Goal: Information Seeking & Learning: Check status

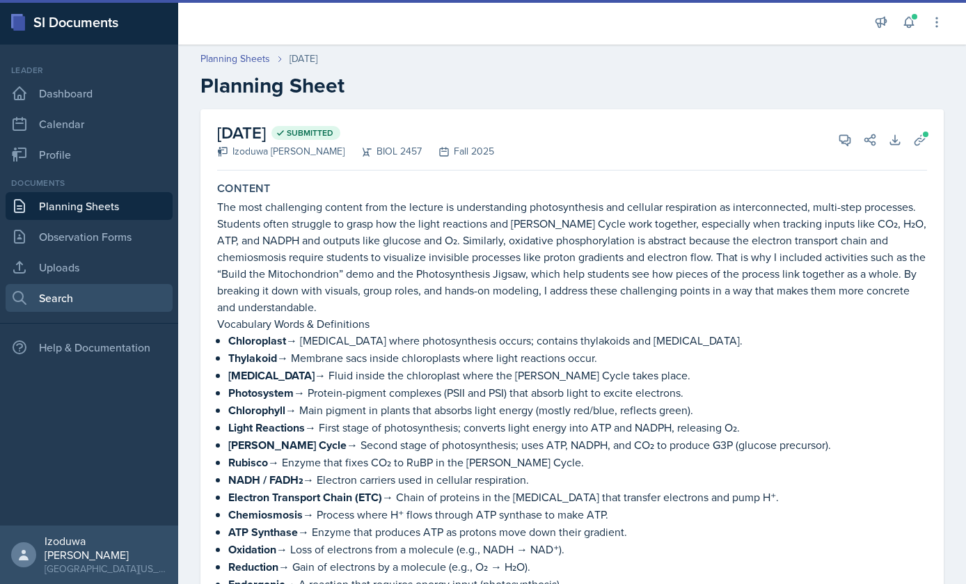
click at [106, 289] on link "Search" at bounding box center [89, 298] width 167 height 28
select select "all"
select select "1"
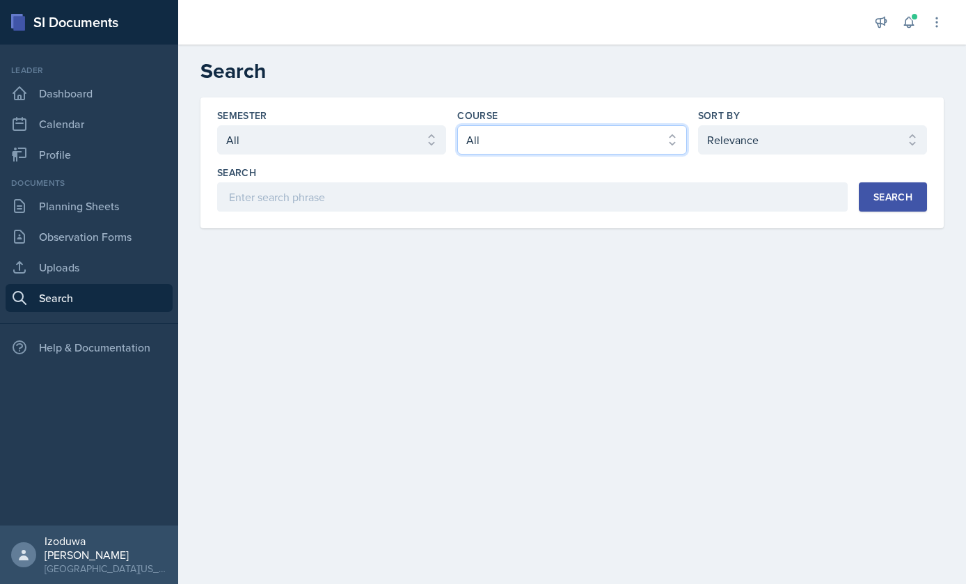
select select "f5e0376e-e2ce-431c-8981-7364c091322b"
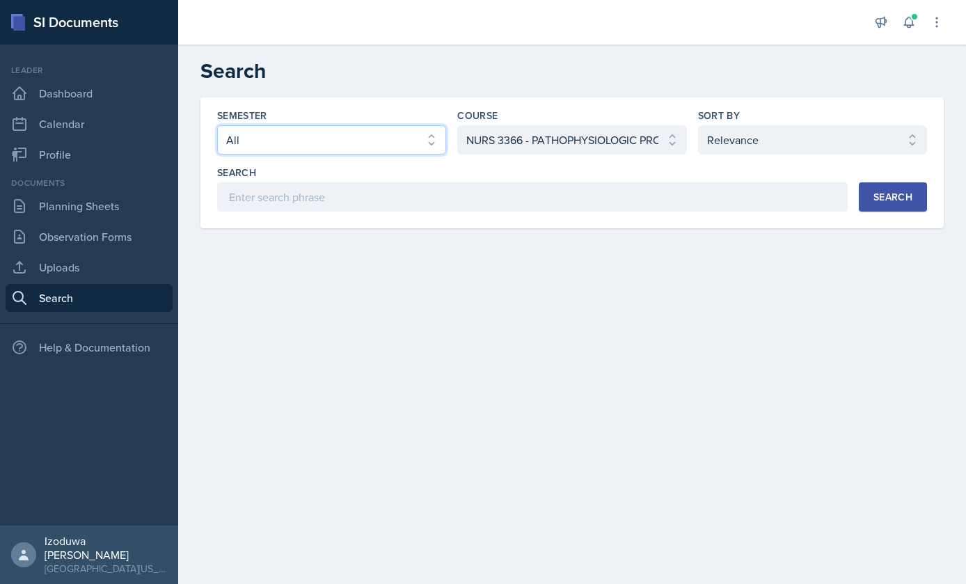
select select "a8c40de0-d7eb-4f82-90ee-ac0c6ce45f71"
click at [913, 203] on button "Search" at bounding box center [893, 196] width 68 height 29
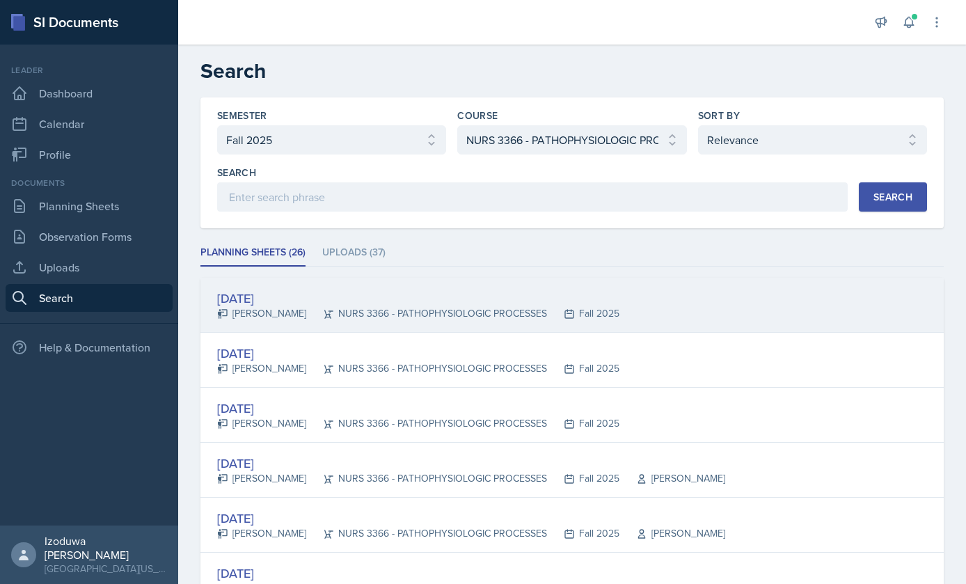
click at [236, 310] on div "[PERSON_NAME]" at bounding box center [261, 313] width 89 height 15
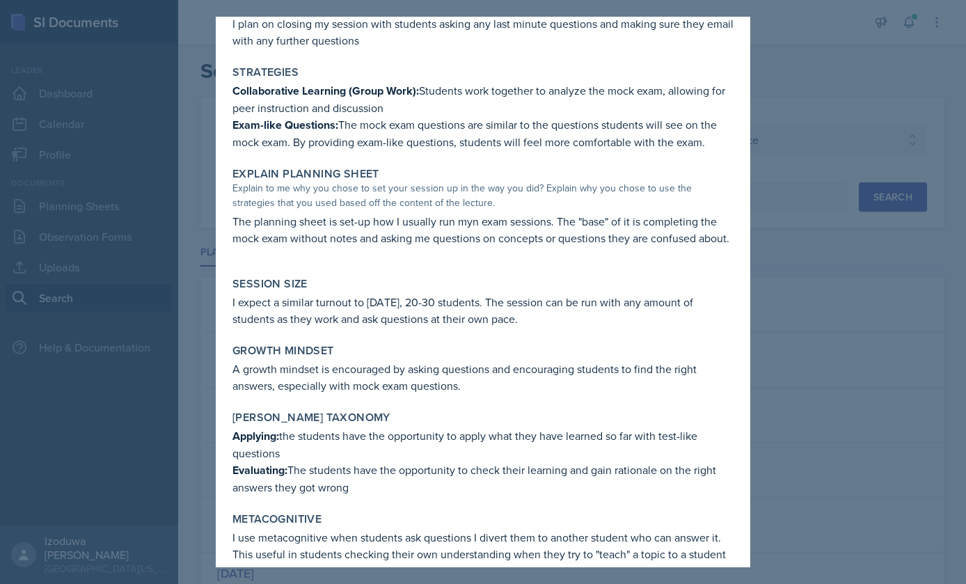
scroll to position [367, 0]
click at [777, 88] on div at bounding box center [483, 292] width 966 height 584
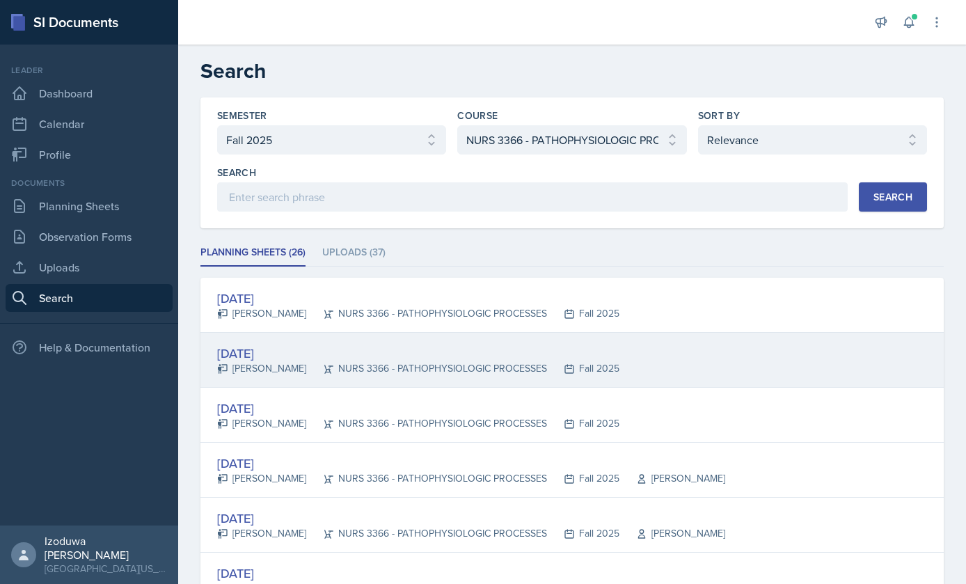
click at [294, 344] on div "[DATE]" at bounding box center [418, 353] width 402 height 19
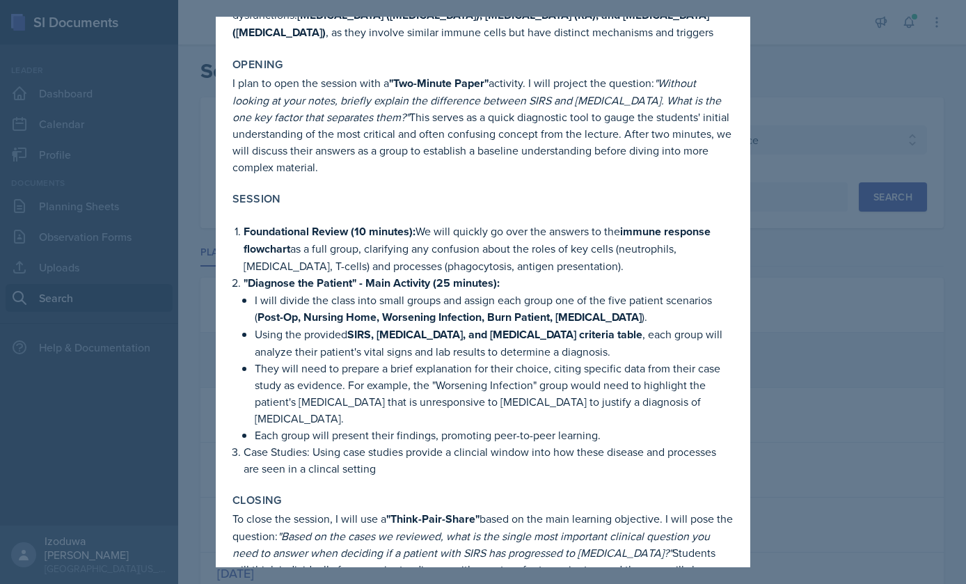
scroll to position [177, 0]
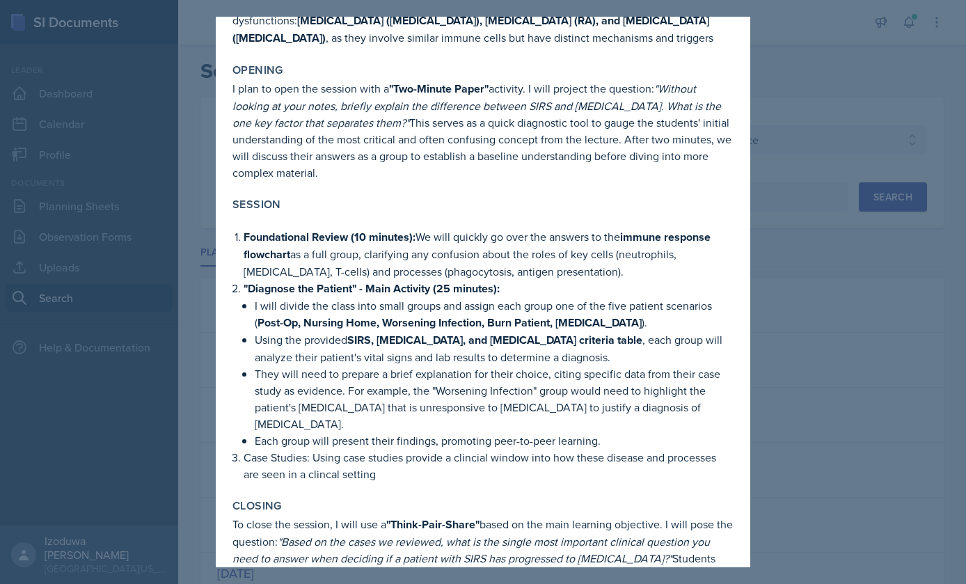
click at [847, 201] on div at bounding box center [483, 292] width 966 height 584
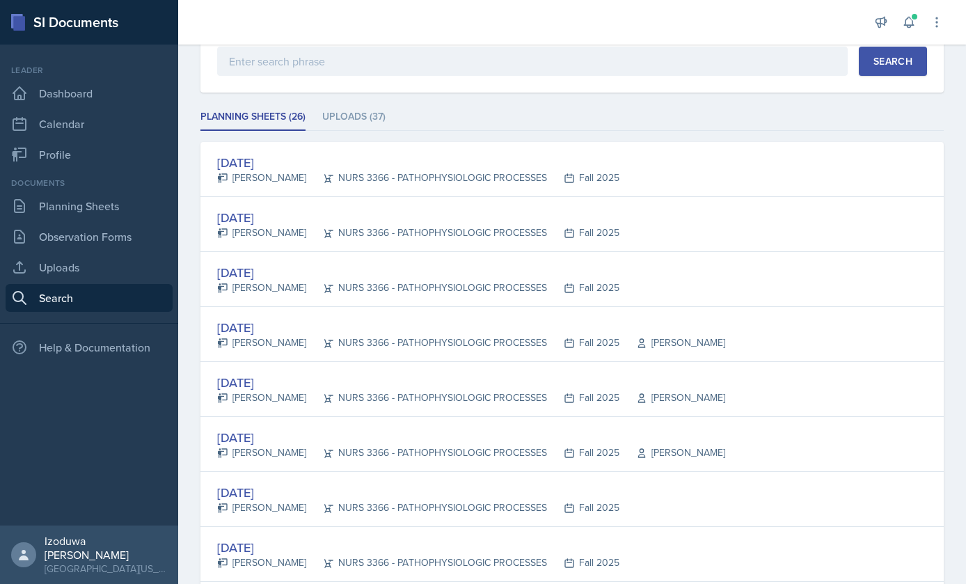
scroll to position [136, 0]
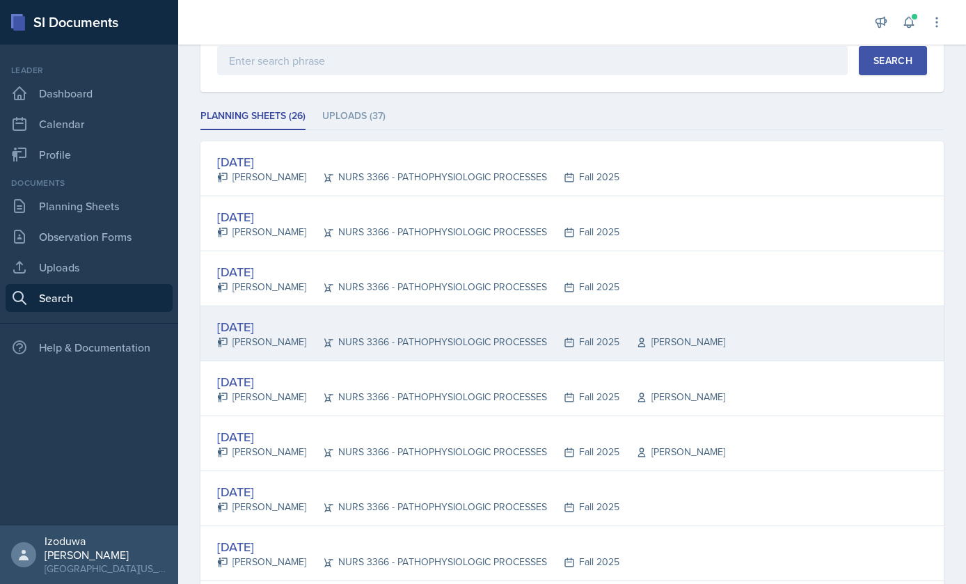
click at [765, 306] on div "[DATE] [PERSON_NAME] NURS 3366 - PATHOPHYSIOLOGIC PROCESSES Fall 2025 [PERSON_N…" at bounding box center [571, 333] width 743 height 55
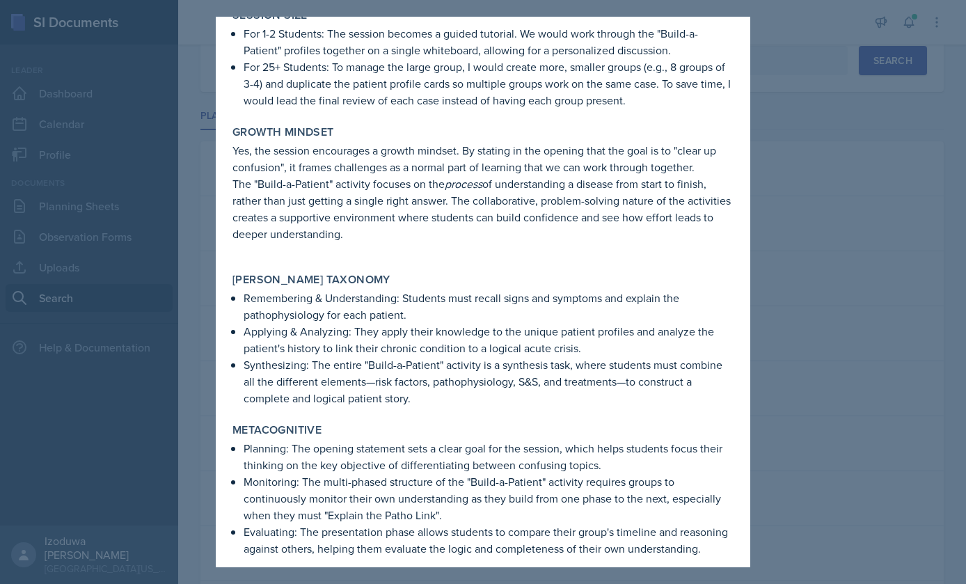
click at [834, 138] on div at bounding box center [483, 292] width 966 height 584
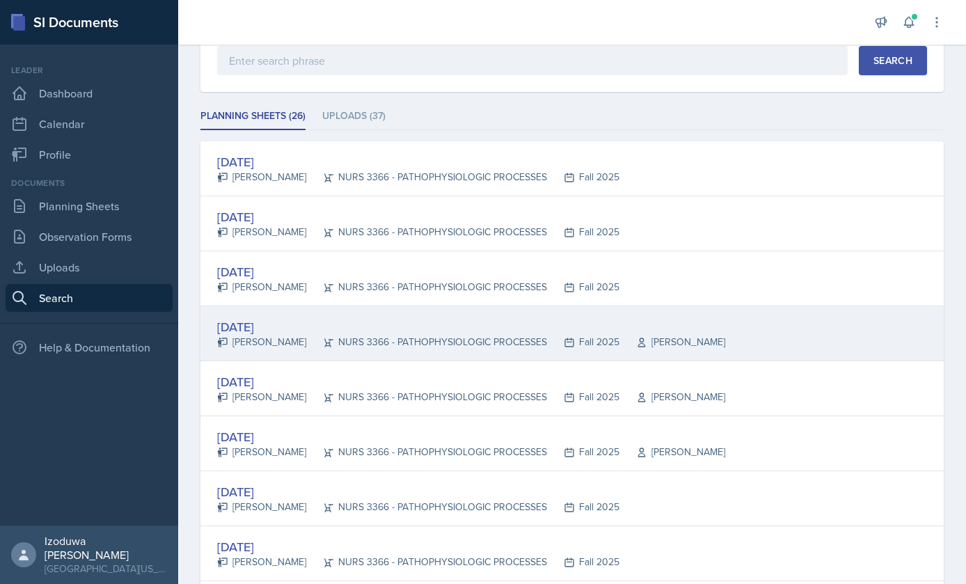
click at [808, 306] on div "[DATE] [PERSON_NAME] NURS 3366 - PATHOPHYSIOLOGIC PROCESSES Fall 2025 [PERSON_N…" at bounding box center [571, 333] width 743 height 55
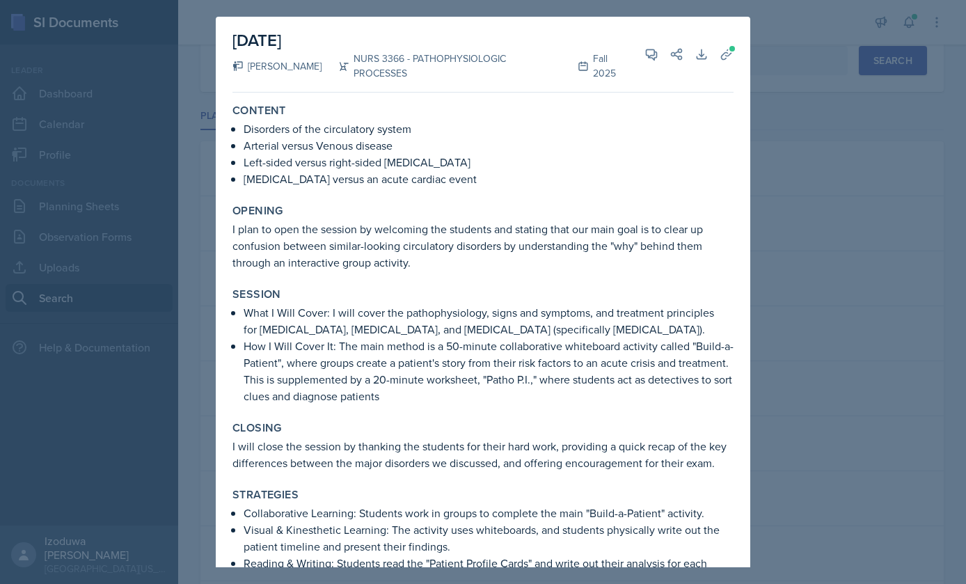
click at [832, 198] on div at bounding box center [483, 292] width 966 height 584
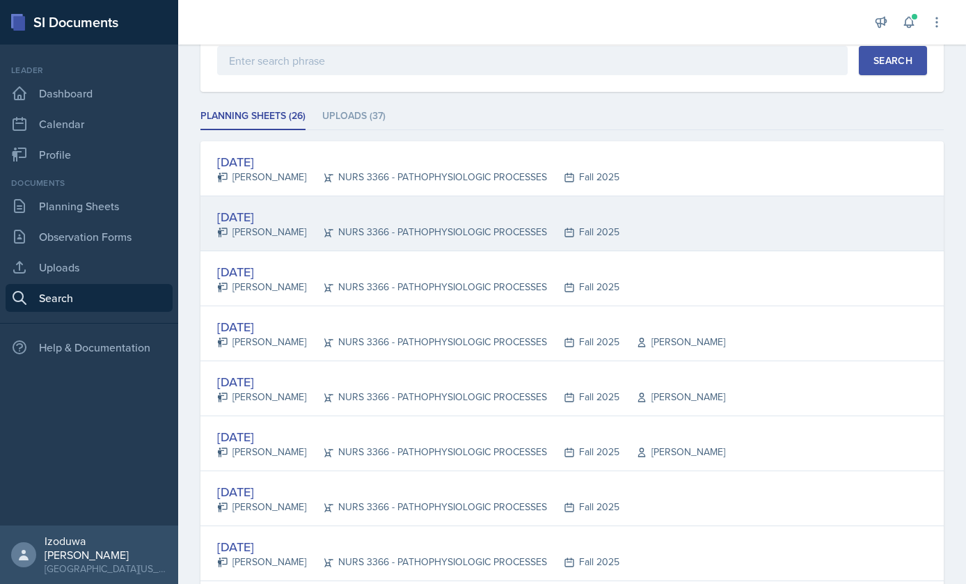
click at [788, 196] on div "[DATE] [PERSON_NAME] NURS 3366 - PATHOPHYSIOLOGIC PROCESSES Fall 2025" at bounding box center [571, 223] width 743 height 55
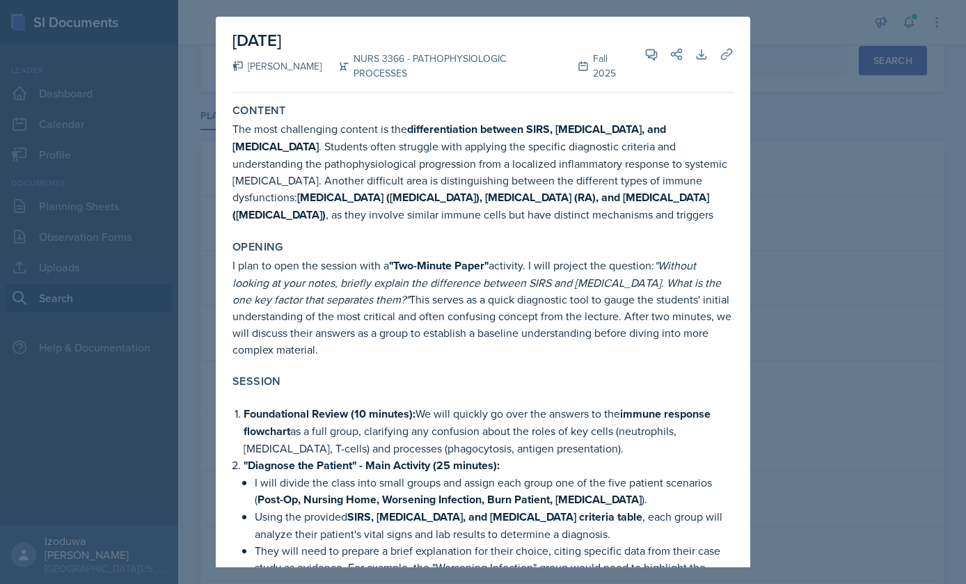
click at [836, 174] on div at bounding box center [483, 292] width 966 height 584
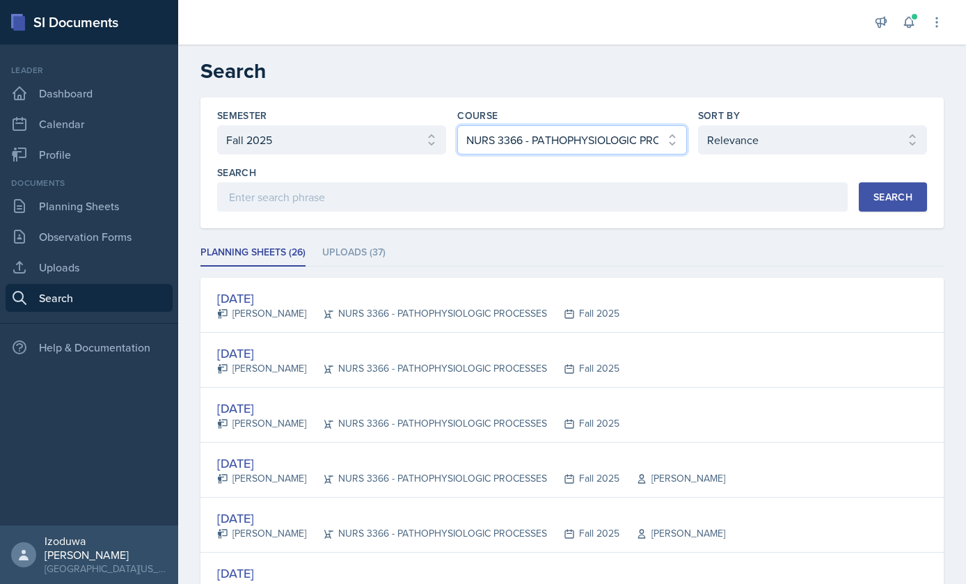
click at [511, 125] on select "Select course All ASTR 1345 BIOL 1345 BIOL 1441 BIOL 1442 BIOL 2300 BIOL 2444 B…" at bounding box center [571, 139] width 229 height 29
select select "2e263679-d834-47af-91bc-e3d071885f84"
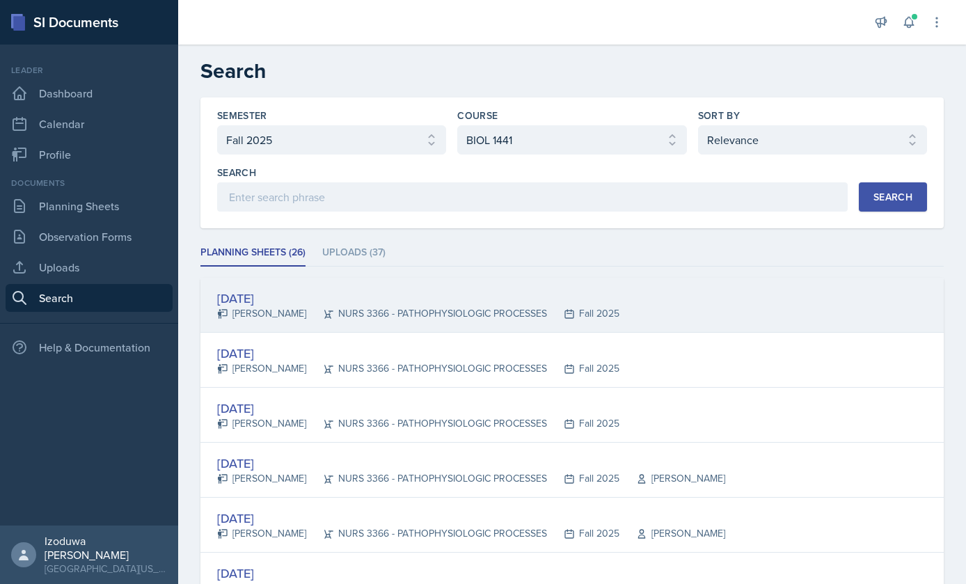
click at [518, 289] on div "[DATE]" at bounding box center [418, 298] width 402 height 19
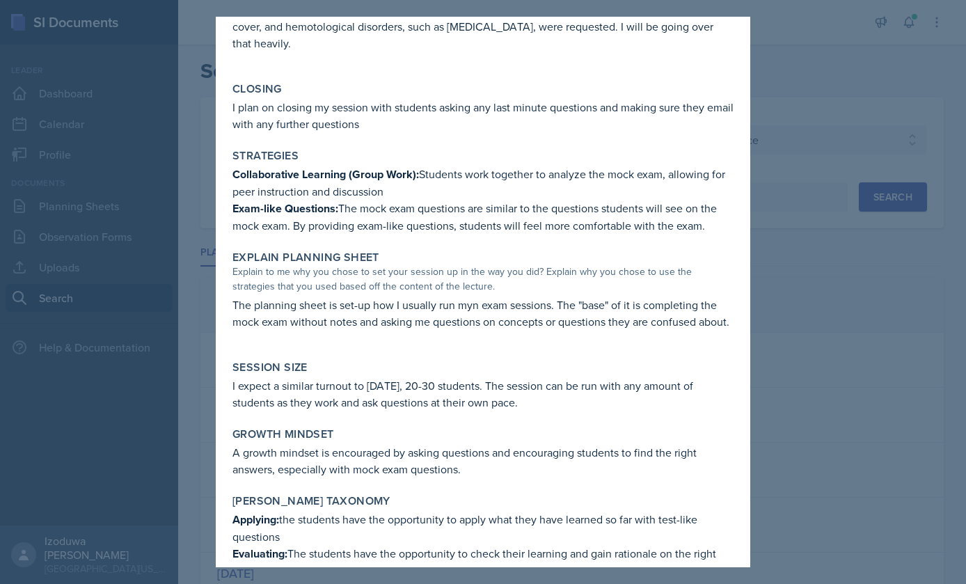
scroll to position [276, 0]
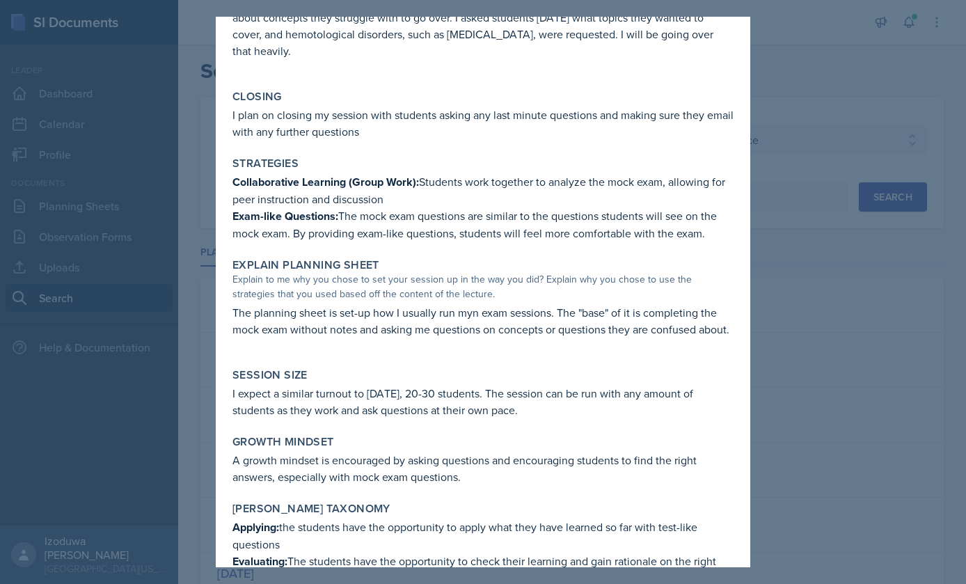
click at [792, 154] on div at bounding box center [483, 292] width 966 height 584
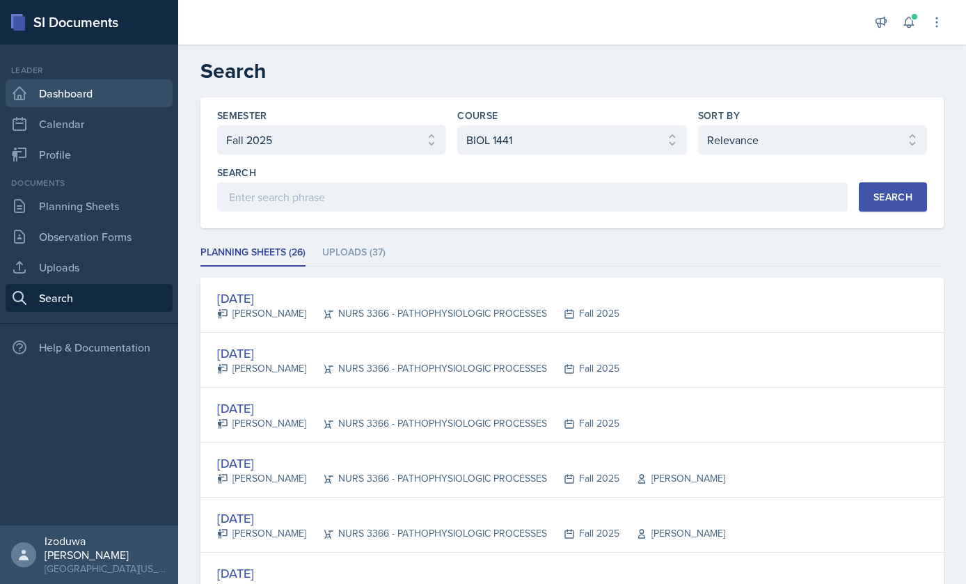
click at [110, 79] on link "Dashboard" at bounding box center [89, 93] width 167 height 28
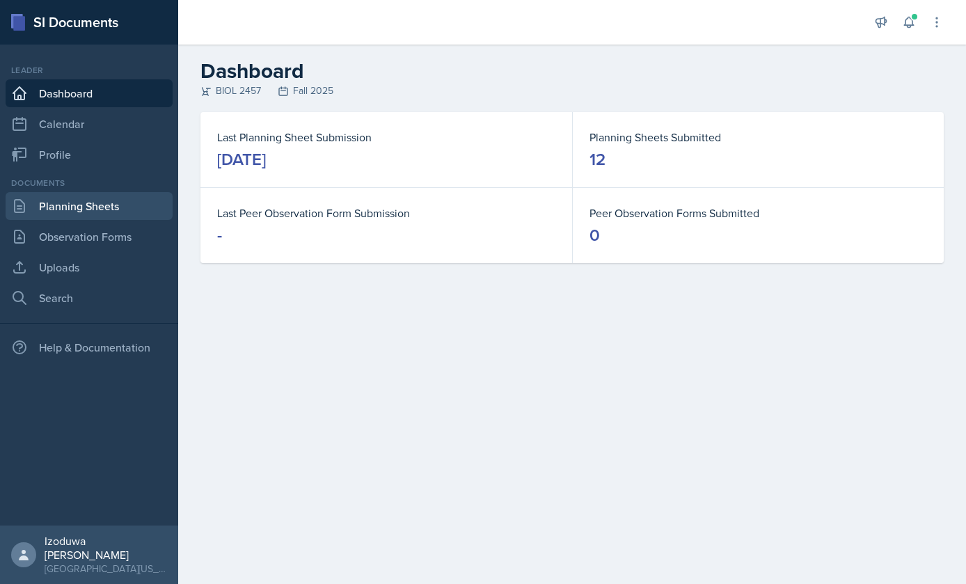
click at [134, 202] on link "Planning Sheets" at bounding box center [89, 206] width 167 height 28
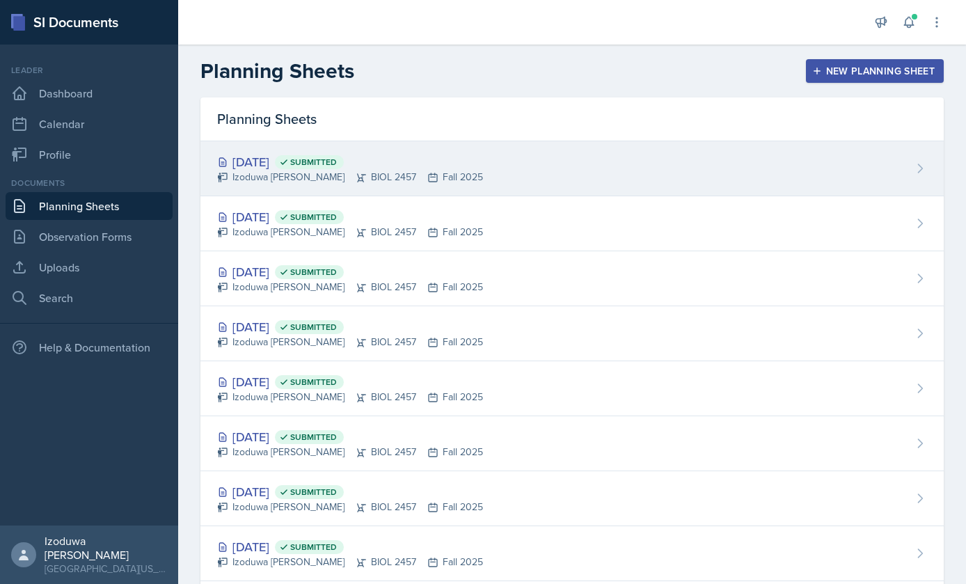
click at [430, 165] on div "[DATE] Submitted" at bounding box center [350, 161] width 266 height 19
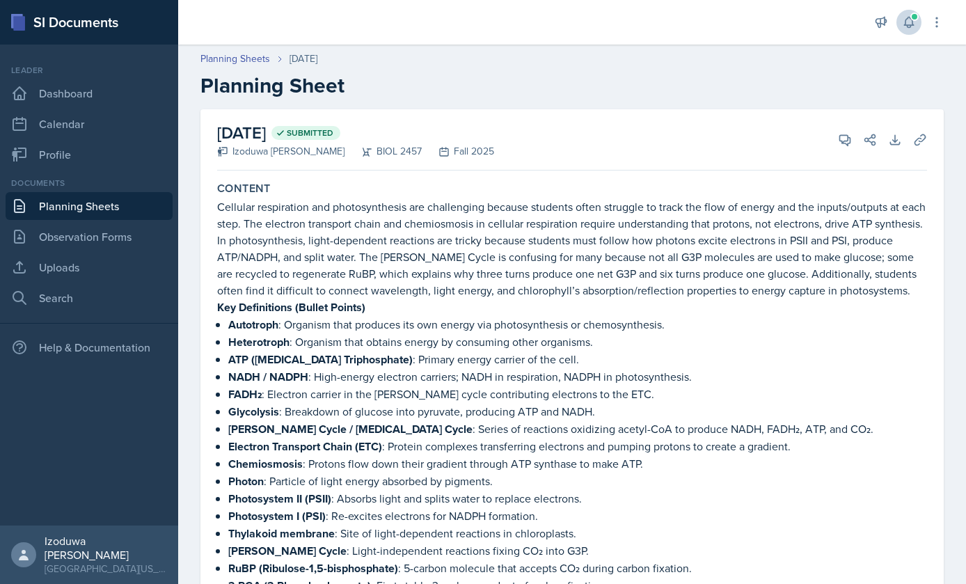
click at [910, 22] on icon at bounding box center [909, 22] width 14 height 14
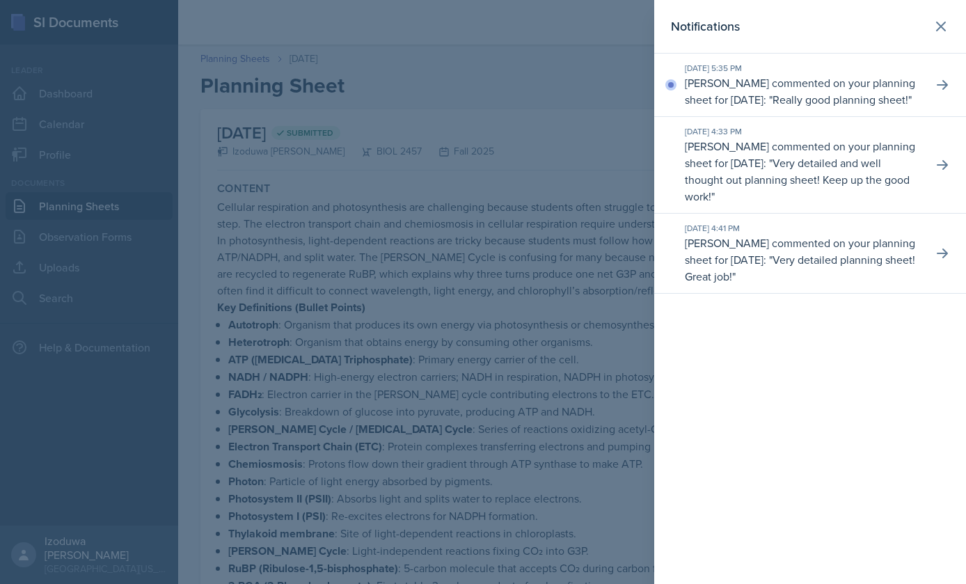
click at [924, 95] on div "[DATE] 5:35 PM [PERSON_NAME] commented on your planning sheet for [DATE]: " Rea…" at bounding box center [810, 85] width 312 height 63
click at [886, 108] on p "[PERSON_NAME] commented on your planning sheet for [DATE]: " Really good planni…" at bounding box center [803, 90] width 237 height 33
click at [895, 77] on p "[PERSON_NAME] commented on your planning sheet for [DATE]: " Really good planni…" at bounding box center [803, 90] width 237 height 33
click at [908, 95] on p "Really good planning sheet!" at bounding box center [840, 99] width 136 height 15
click at [811, 93] on p "[PERSON_NAME] commented on your planning sheet for [DATE]: " Really good planni…" at bounding box center [803, 90] width 237 height 33
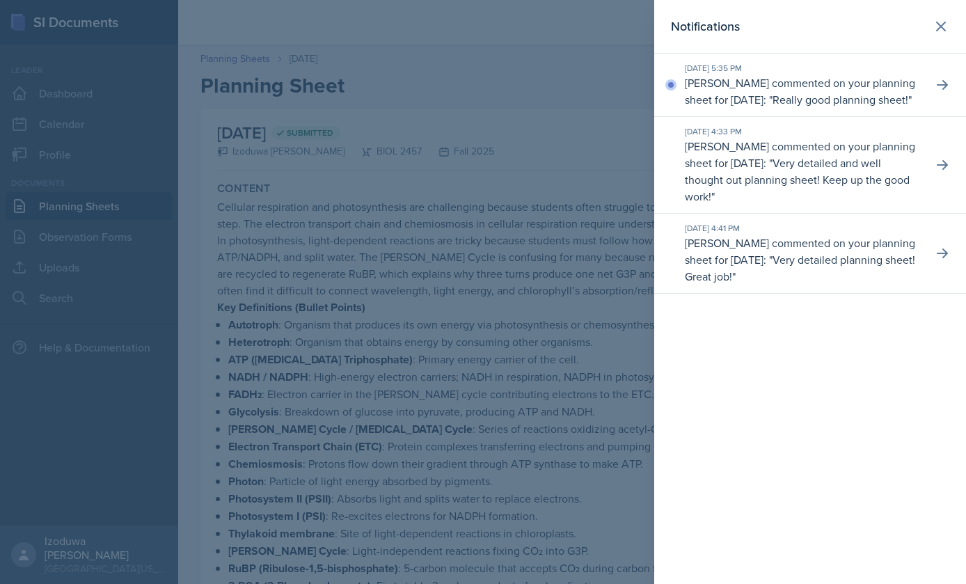
click at [746, 81] on p "[PERSON_NAME] commented on your planning sheet for [DATE]: " Really good planni…" at bounding box center [803, 90] width 237 height 33
click at [748, 72] on div "[DATE] 5:35 PM" at bounding box center [803, 68] width 237 height 13
click at [939, 25] on icon at bounding box center [940, 26] width 8 height 8
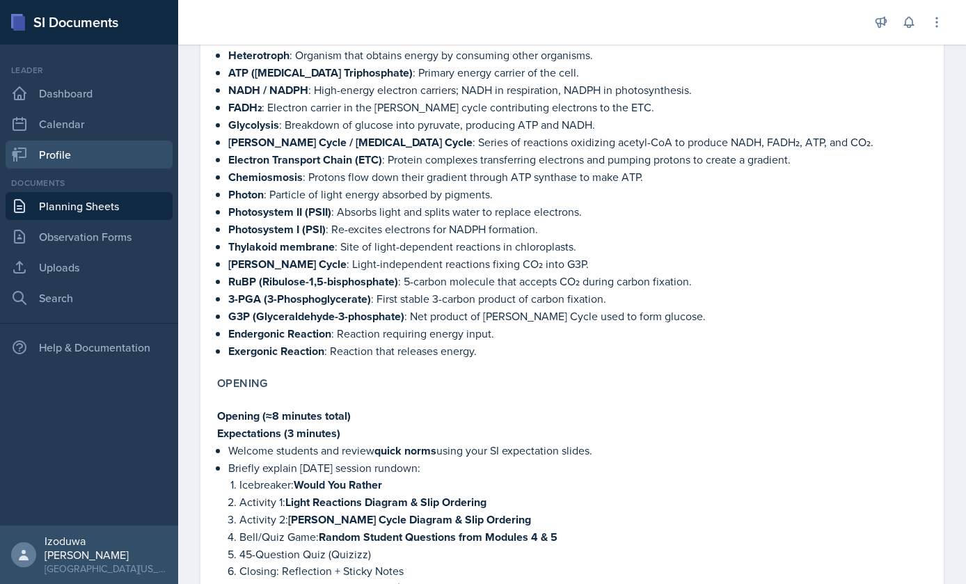
click at [95, 166] on link "Profile" at bounding box center [89, 155] width 167 height 28
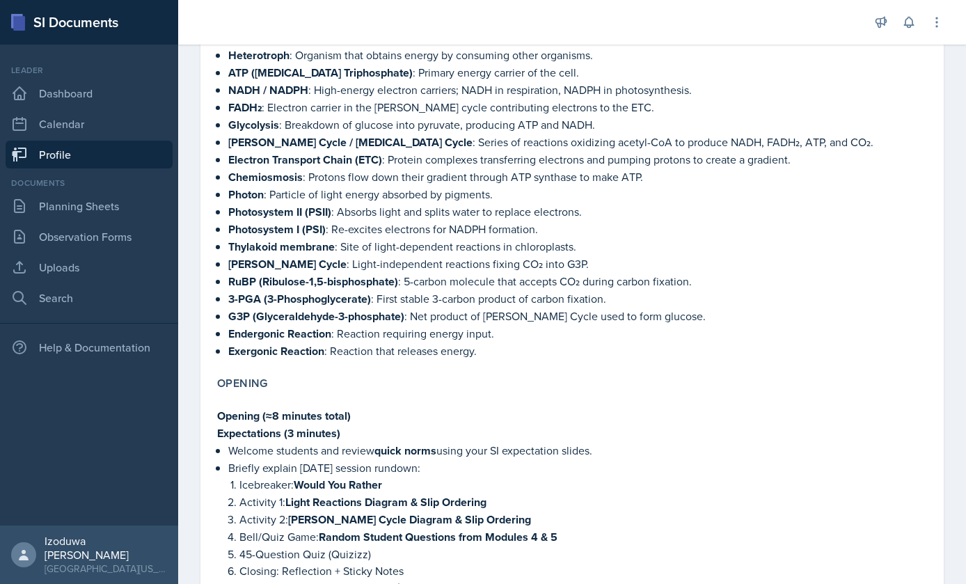
scroll to position [288, 0]
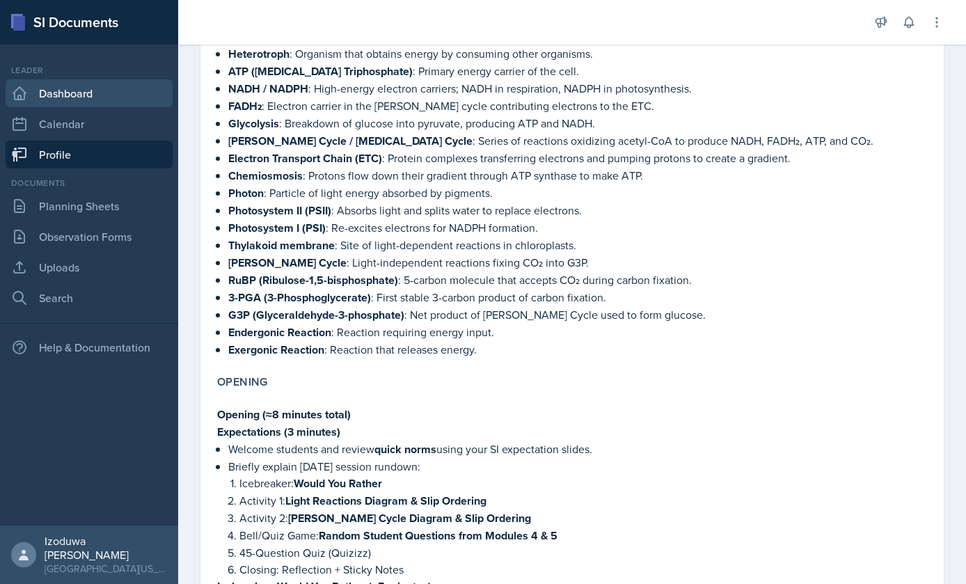
click at [122, 96] on link "Dashboard" at bounding box center [89, 93] width 167 height 28
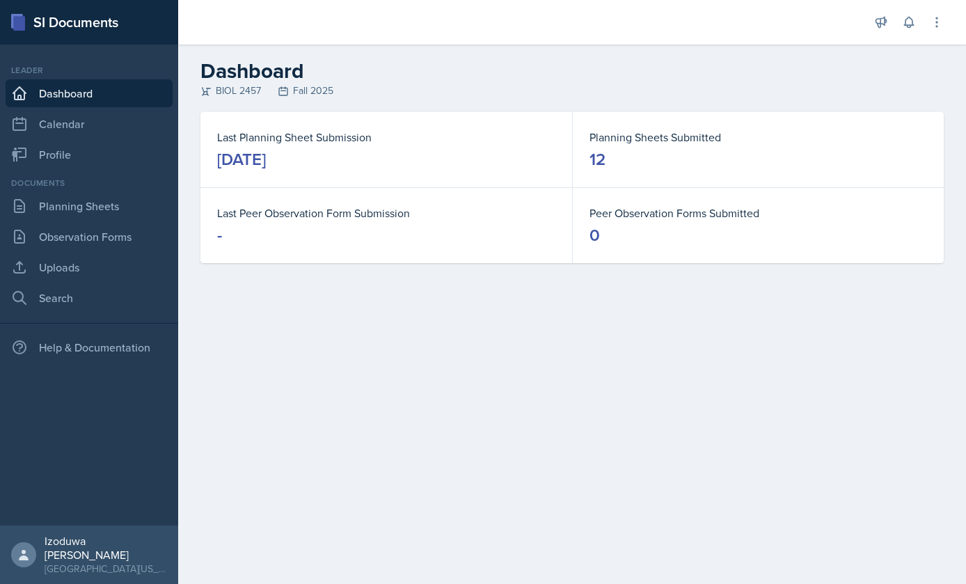
click at [145, 96] on link "Dashboard" at bounding box center [89, 93] width 167 height 28
click at [123, 215] on link "Planning Sheets" at bounding box center [89, 206] width 167 height 28
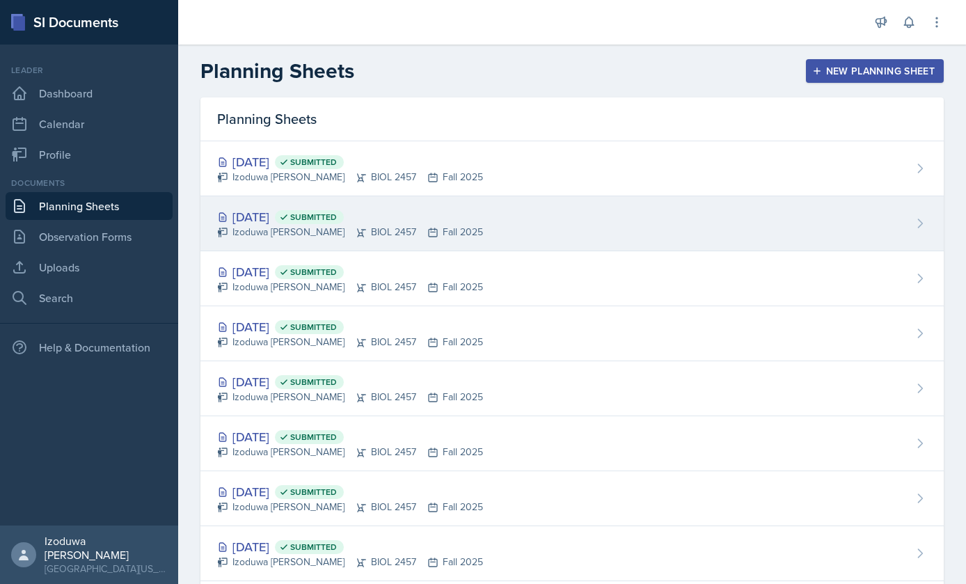
click at [289, 225] on div "Izoduwa [PERSON_NAME] BIOL 2457 Fall 2025" at bounding box center [350, 232] width 266 height 15
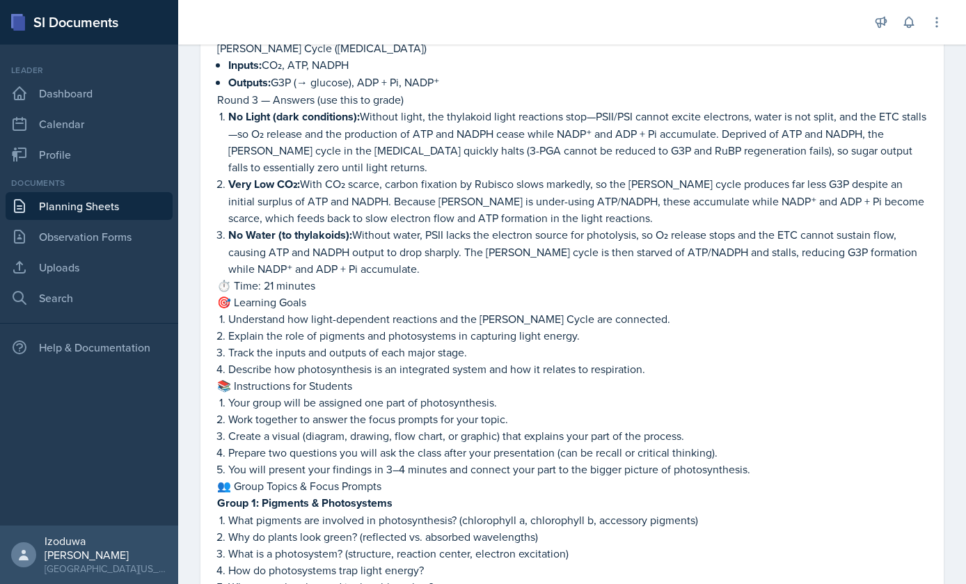
scroll to position [2400, 0]
